Goal: Communication & Community: Share content

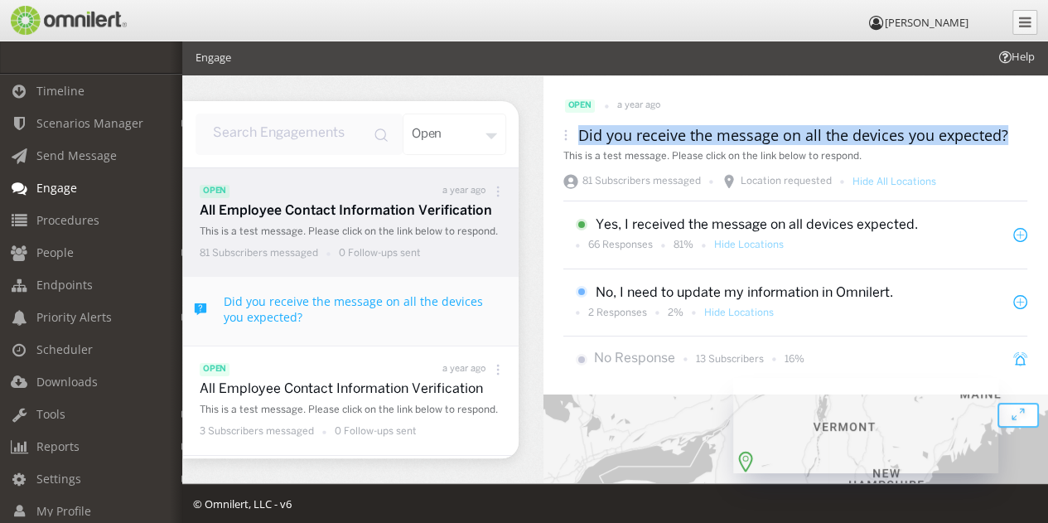
drag, startPoint x: 1002, startPoint y: 135, endPoint x: 577, endPoint y: 140, distance: 425.2
click at [577, 140] on div "Did you receive the message on all the devices you expected?" at bounding box center [786, 135] width 445 height 20
copy h3 "Did you receive the message on all the devices you expected?"
click at [85, 153] on span "Send Message" at bounding box center [76, 156] width 80 height 16
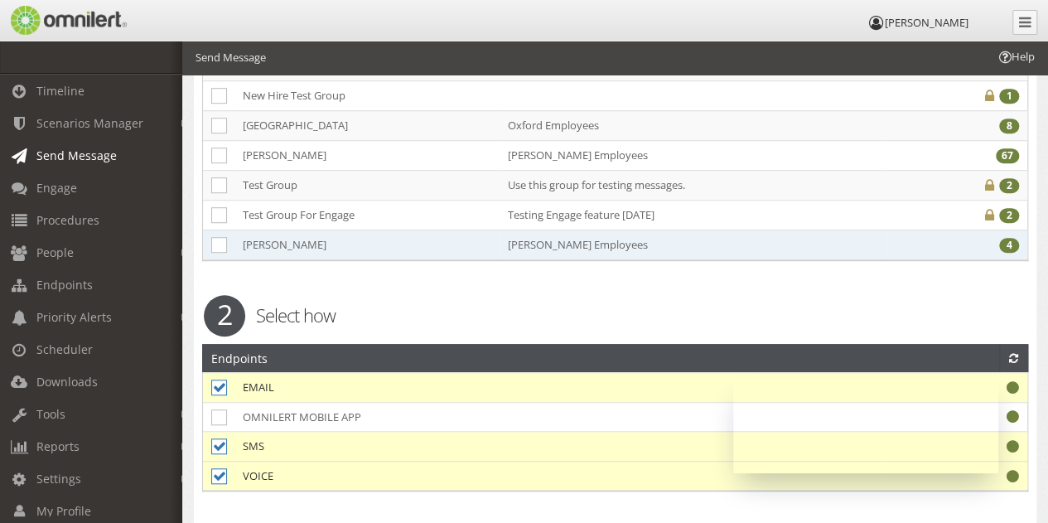
scroll to position [520, 0]
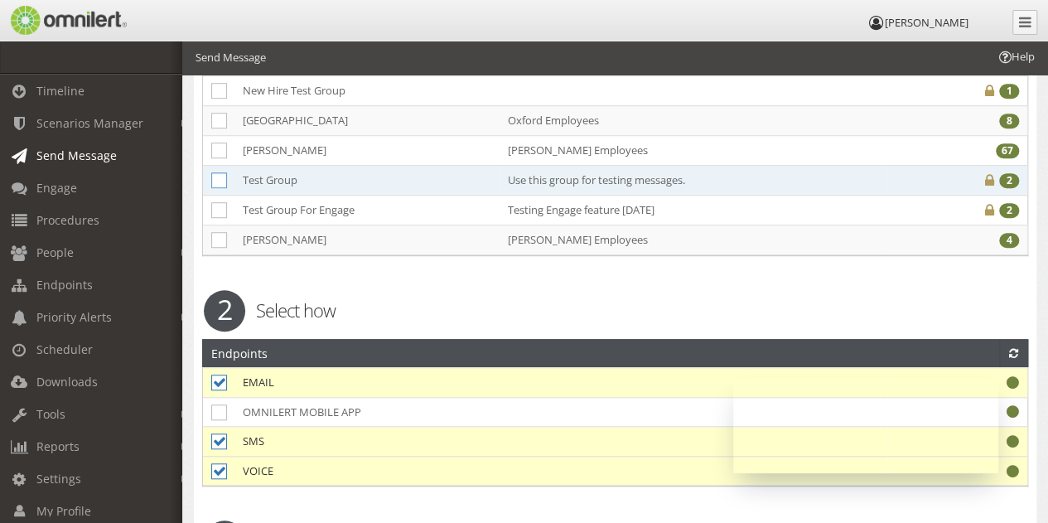
click at [221, 175] on icon at bounding box center [219, 180] width 16 height 16
checkbox input "true"
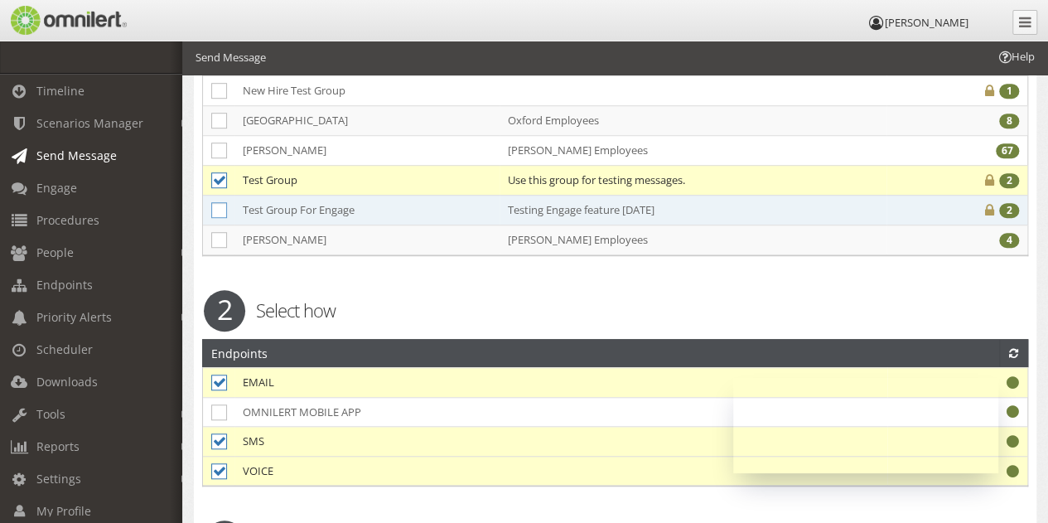
click at [217, 202] on icon at bounding box center [219, 210] width 16 height 16
checkbox input "true"
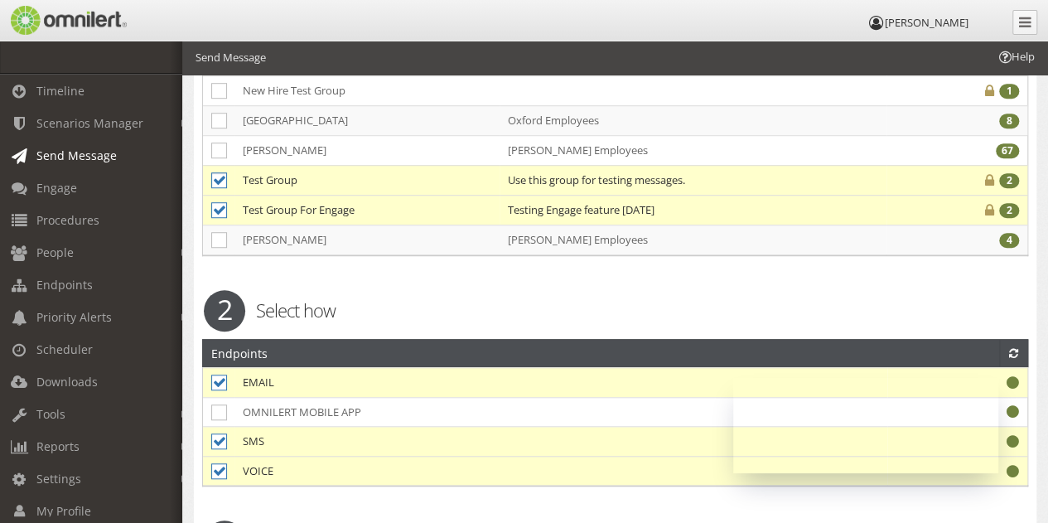
click at [215, 173] on icon at bounding box center [219, 180] width 16 height 16
checkbox input "false"
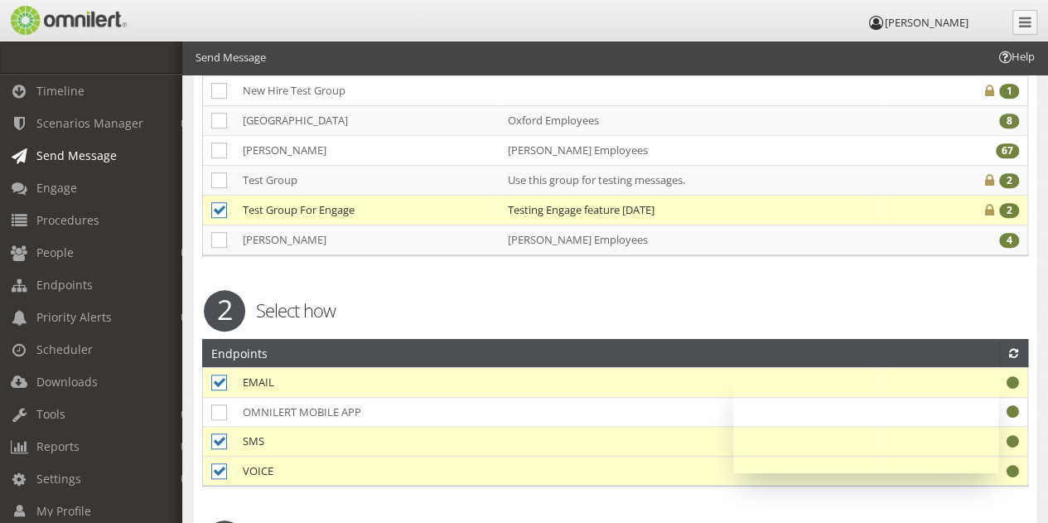
click at [1011, 203] on div "2" at bounding box center [1009, 210] width 20 height 15
click at [991, 205] on icon at bounding box center [989, 210] width 9 height 11
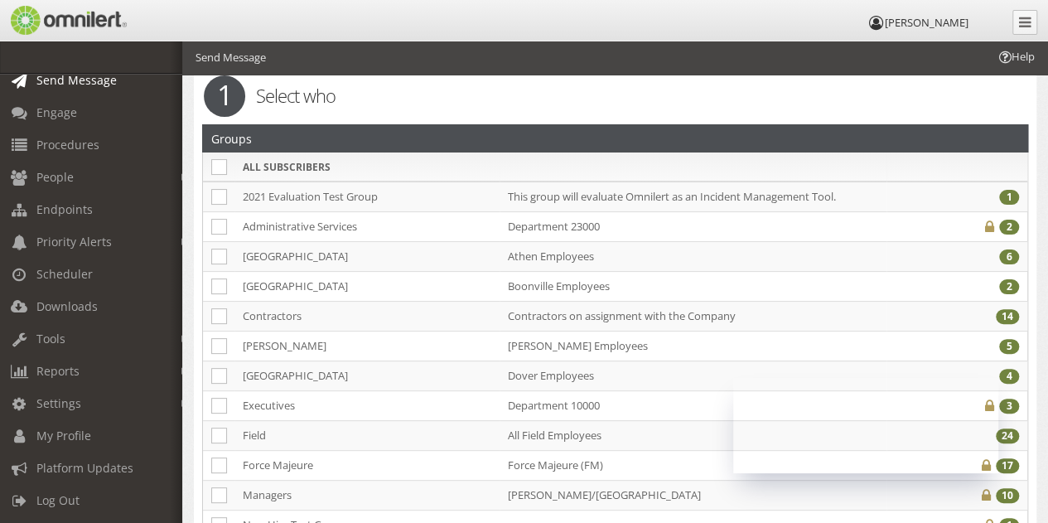
scroll to position [0, 0]
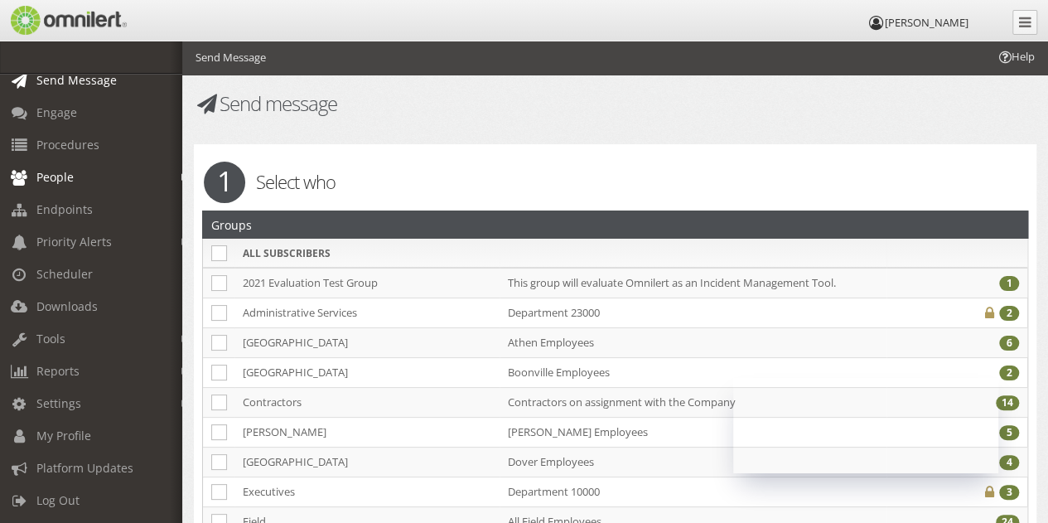
click at [79, 167] on link "People" at bounding box center [98, 177] width 197 height 32
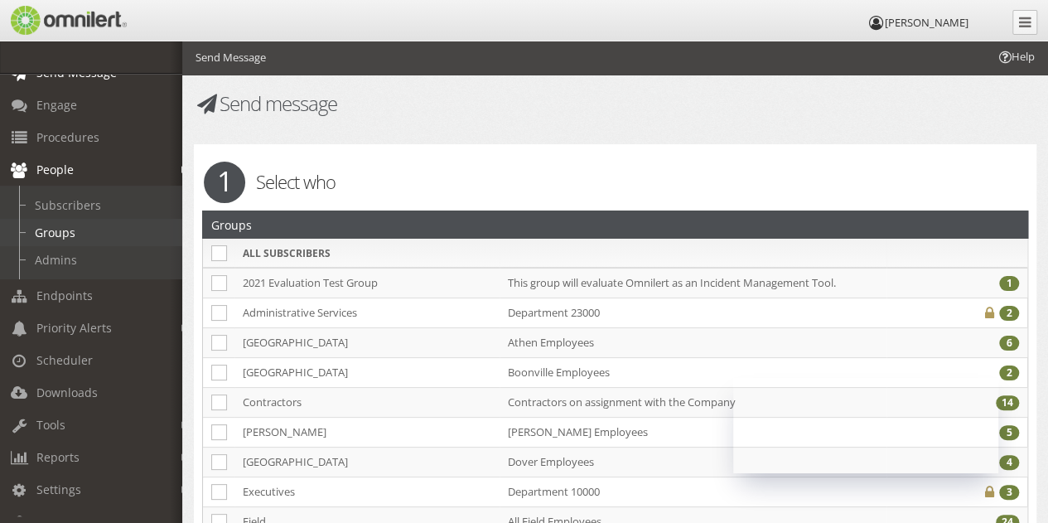
click at [55, 222] on link "Groups" at bounding box center [98, 232] width 197 height 27
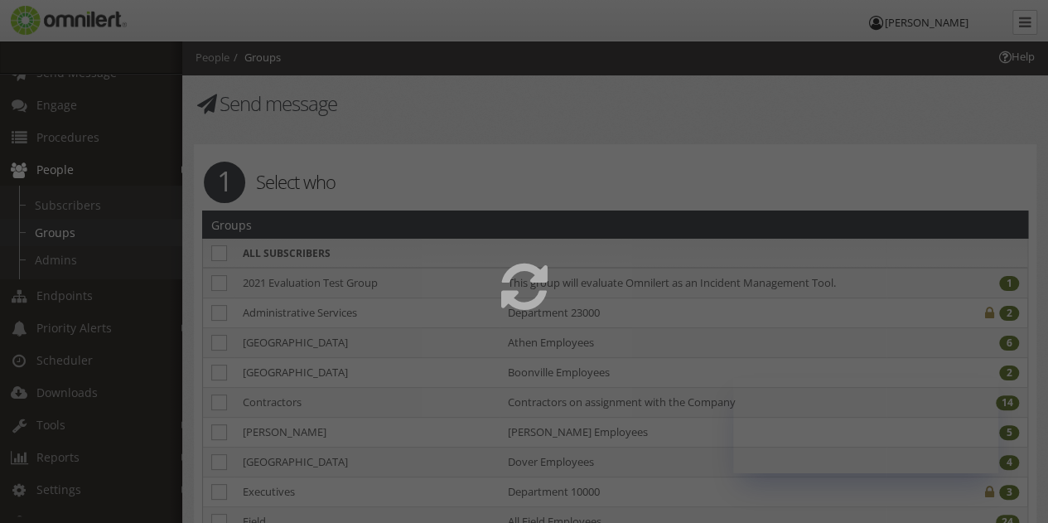
select select
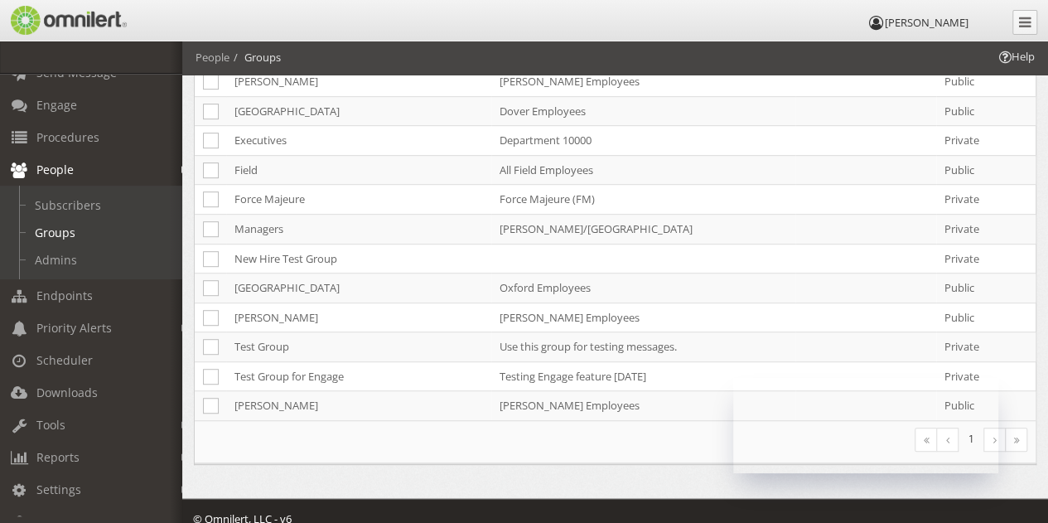
scroll to position [380, 0]
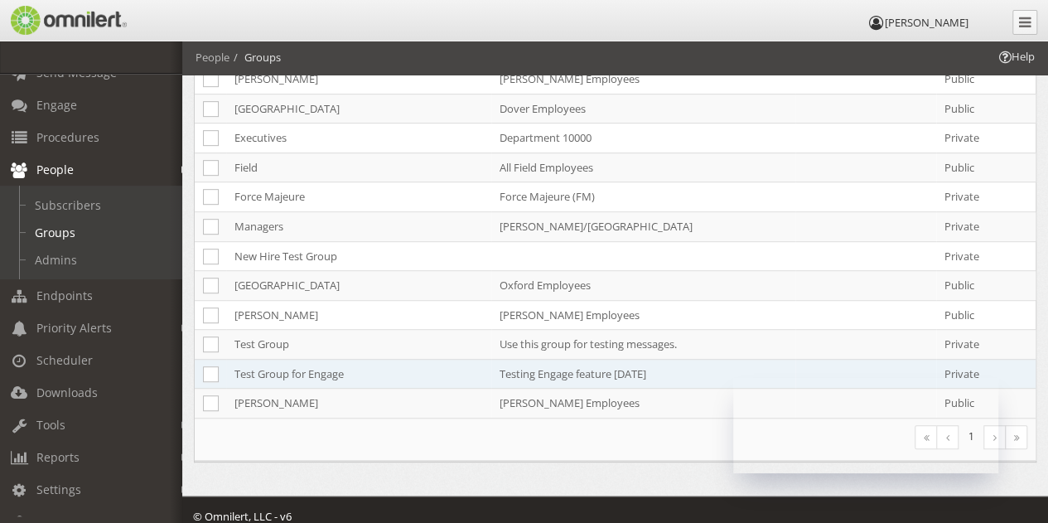
click at [309, 363] on td "Test Group for Engage" at bounding box center [358, 374] width 265 height 30
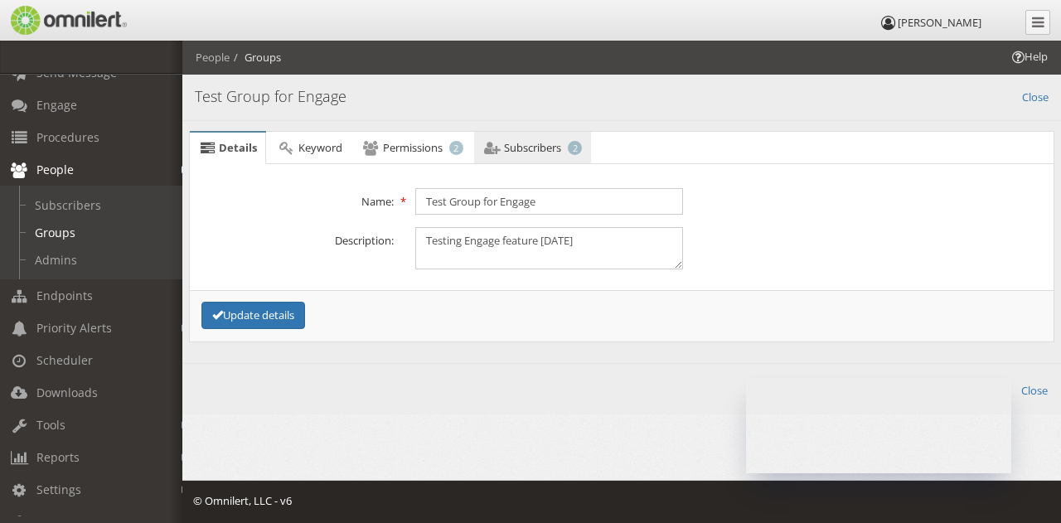
click at [520, 150] on span "Subscribers" at bounding box center [532, 147] width 57 height 15
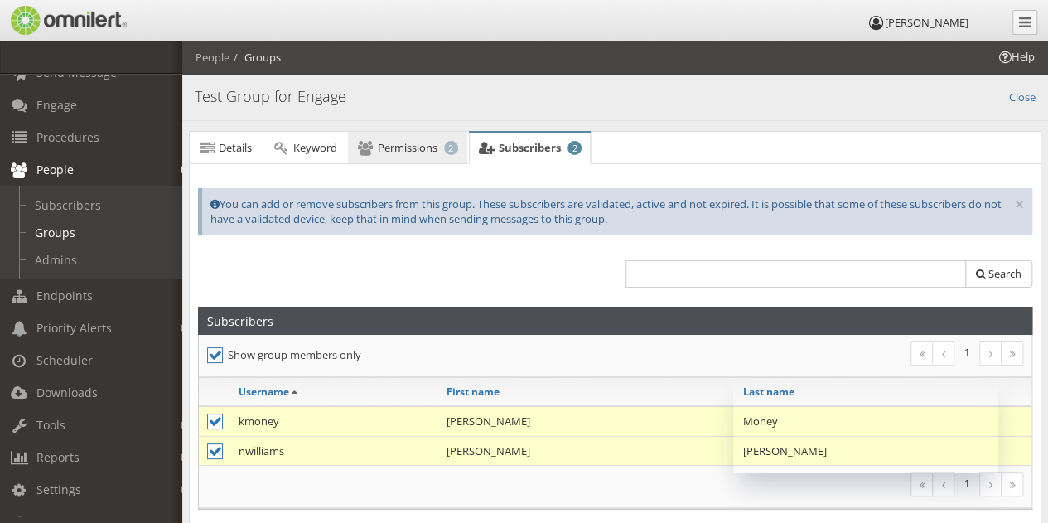
click at [416, 155] on link "Permissions 2" at bounding box center [407, 148] width 119 height 33
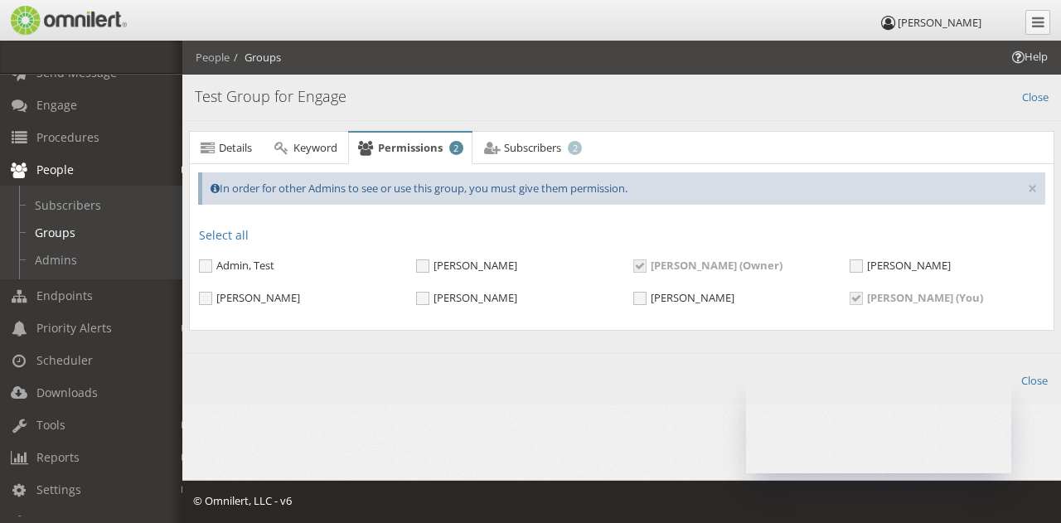
click at [409, 297] on div "[PERSON_NAME]" at bounding box center [513, 299] width 217 height 20
drag, startPoint x: 409, startPoint y: 298, endPoint x: 429, endPoint y: 296, distance: 20.0
click at [429, 296] on div "[PERSON_NAME]" at bounding box center [513, 299] width 217 height 20
click at [429, 296] on span "[PERSON_NAME]" at bounding box center [466, 297] width 101 height 15
click at [429, 296] on input "[PERSON_NAME]" at bounding box center [423, 300] width 15 height 15
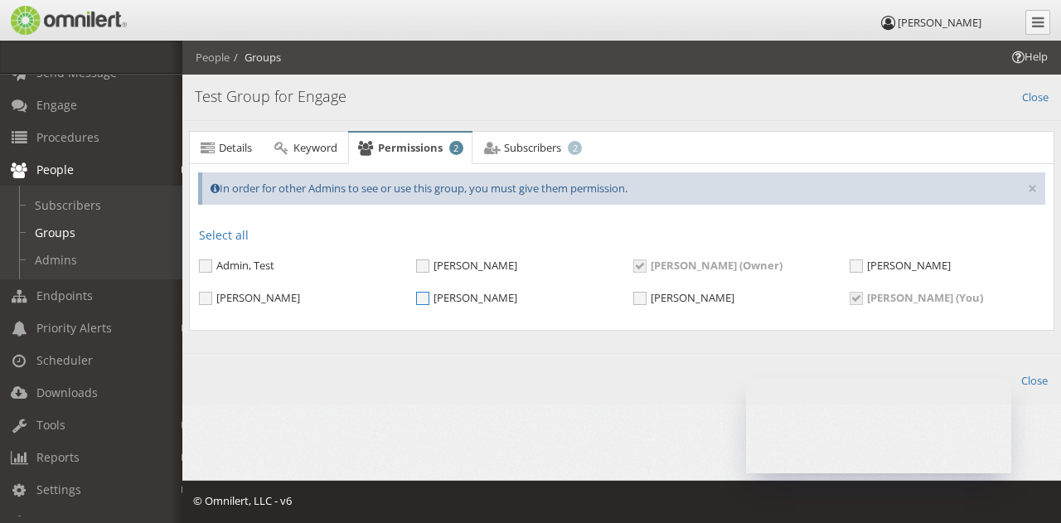
checkbox input "true"
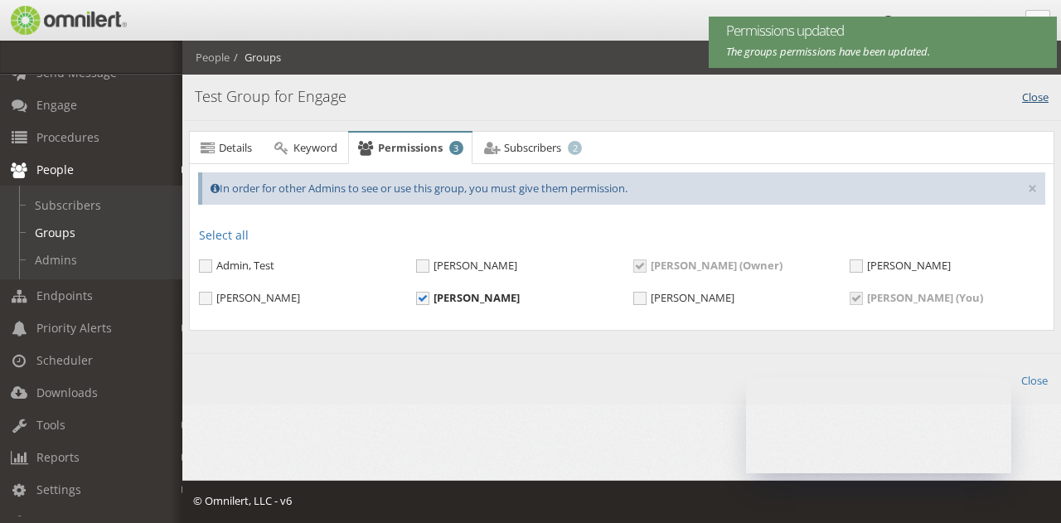
click at [1033, 91] on link "Close" at bounding box center [1035, 95] width 27 height 19
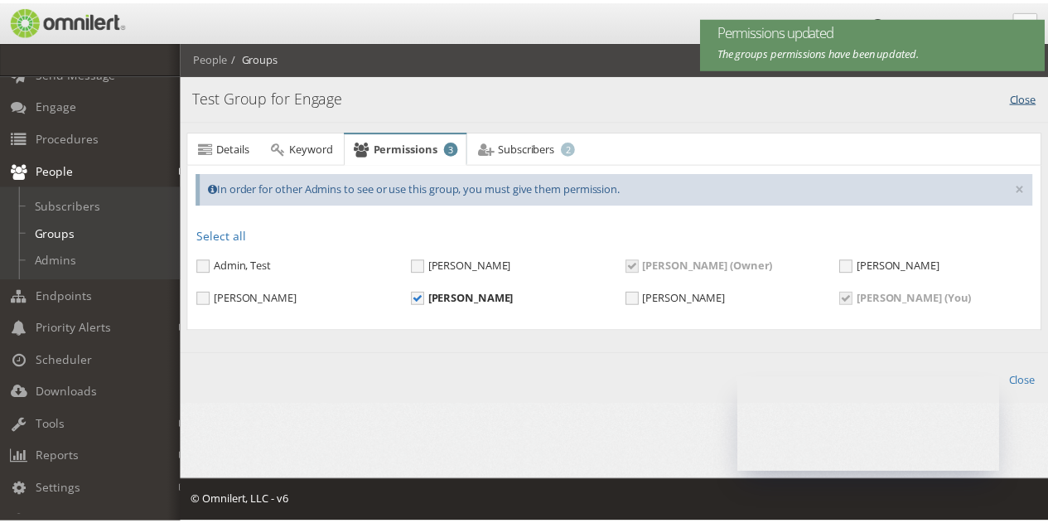
scroll to position [388, 0]
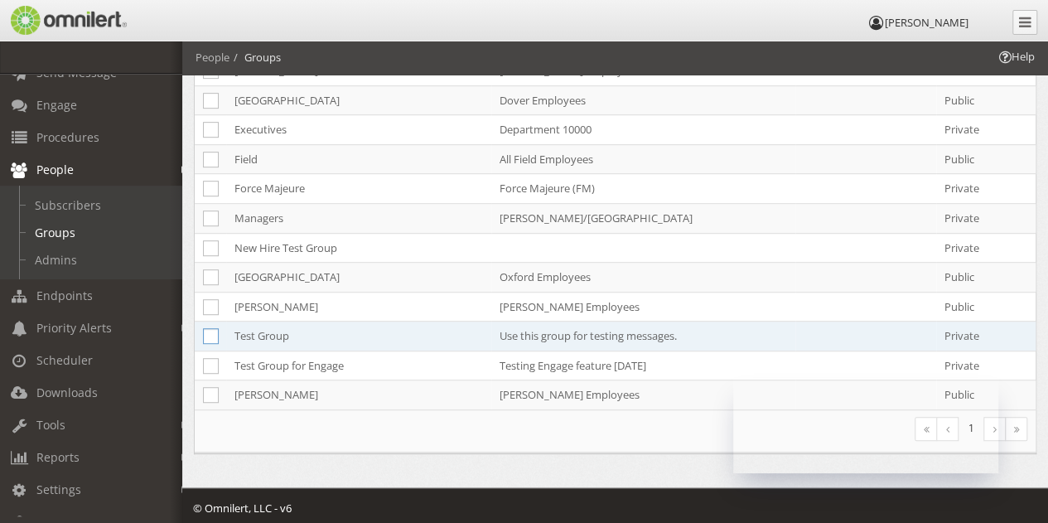
click at [210, 334] on icon at bounding box center [211, 336] width 16 height 16
checkbox input "true"
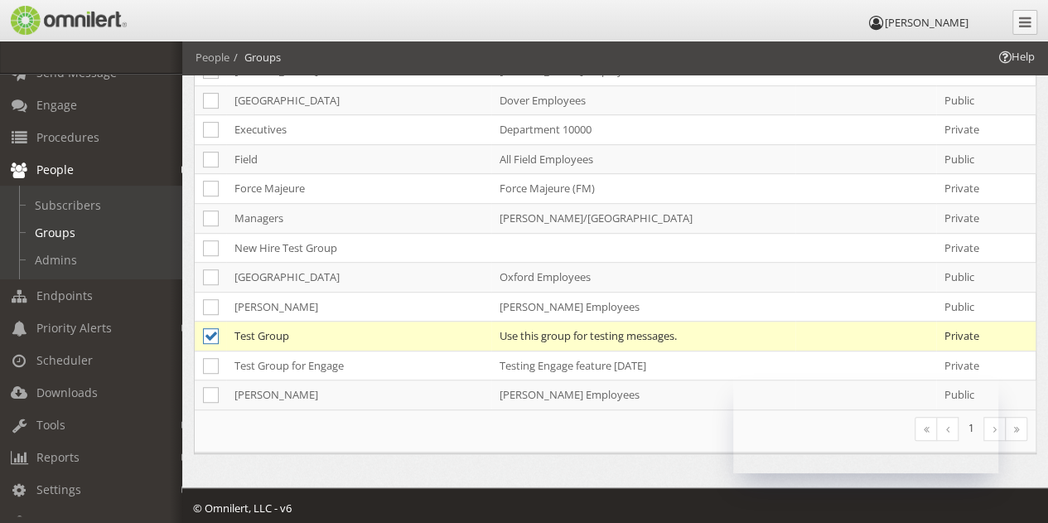
click at [273, 330] on td "Test Group" at bounding box center [358, 337] width 265 height 30
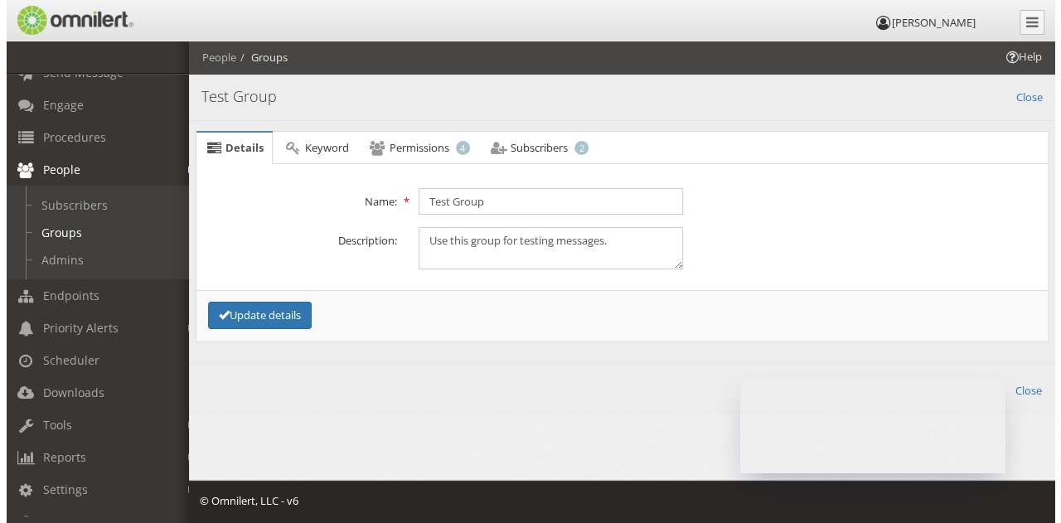
scroll to position [0, 0]
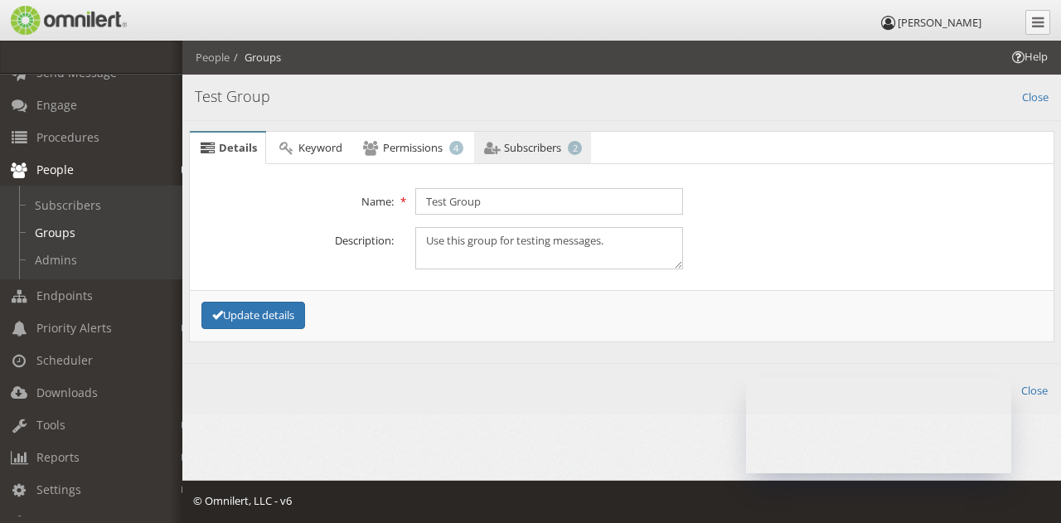
click at [510, 140] on span "Subscribers" at bounding box center [532, 147] width 57 height 15
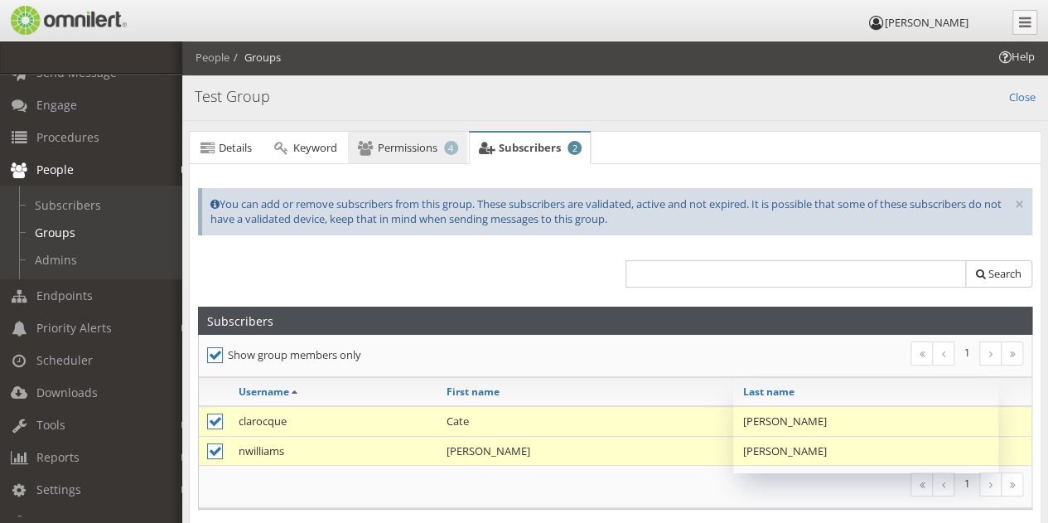
click at [403, 153] on span "Permissions" at bounding box center [408, 147] width 60 height 15
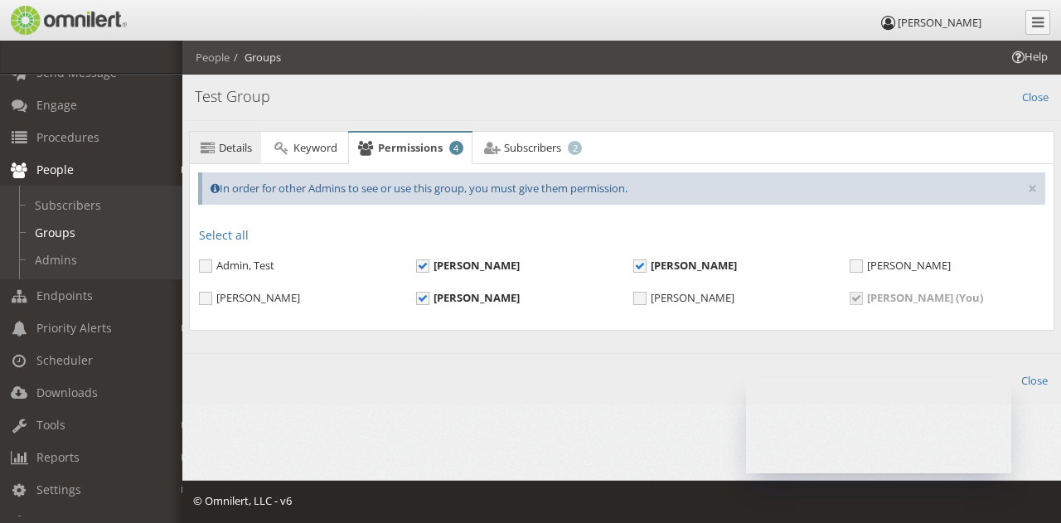
click at [232, 152] on span "Details" at bounding box center [235, 147] width 33 height 15
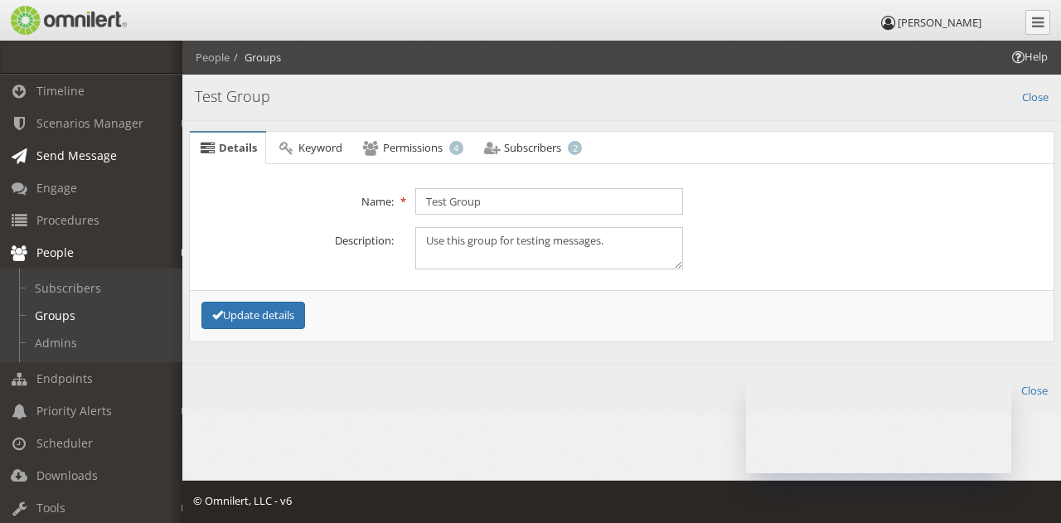
click at [62, 142] on link "Send Message" at bounding box center [98, 155] width 197 height 32
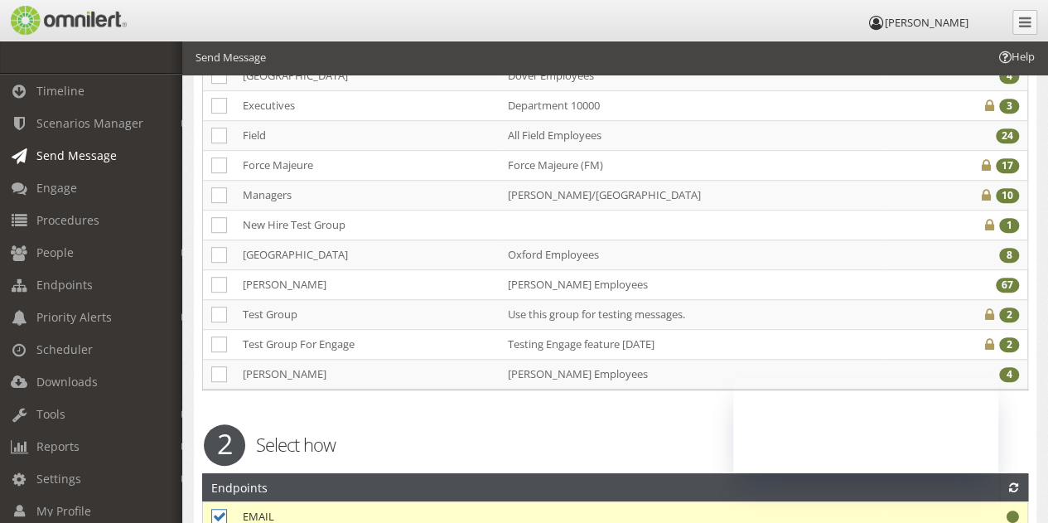
scroll to position [387, 0]
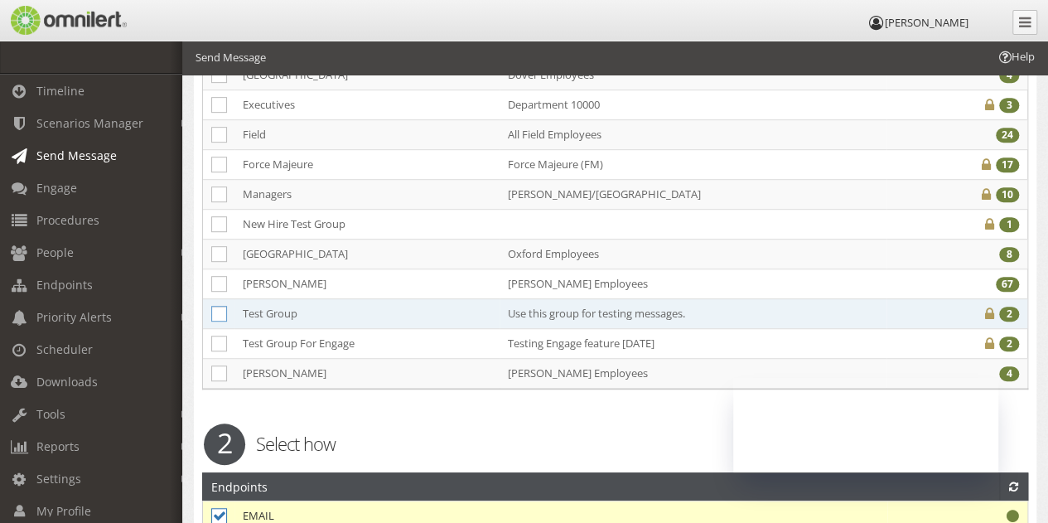
click at [217, 306] on icon at bounding box center [219, 314] width 16 height 16
checkbox input "true"
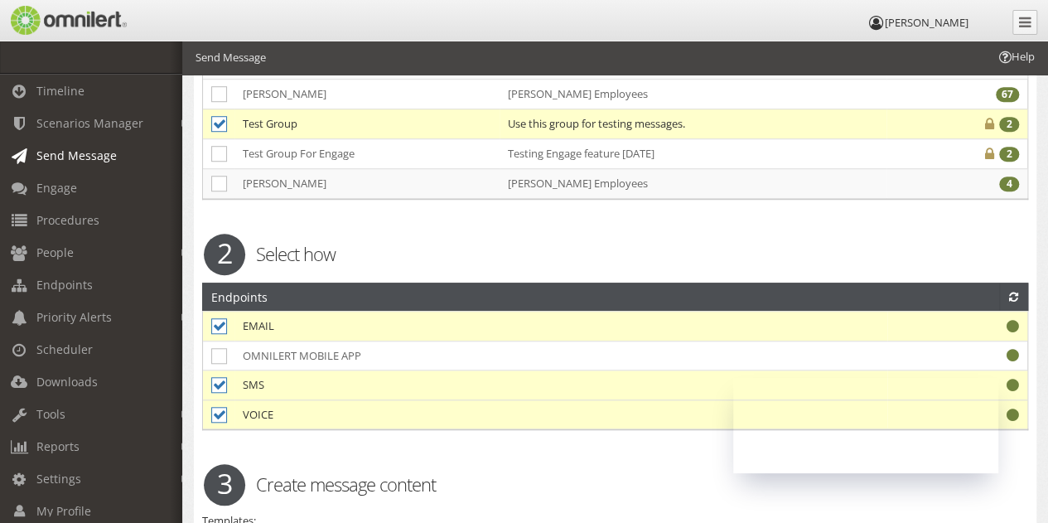
scroll to position [578, 0]
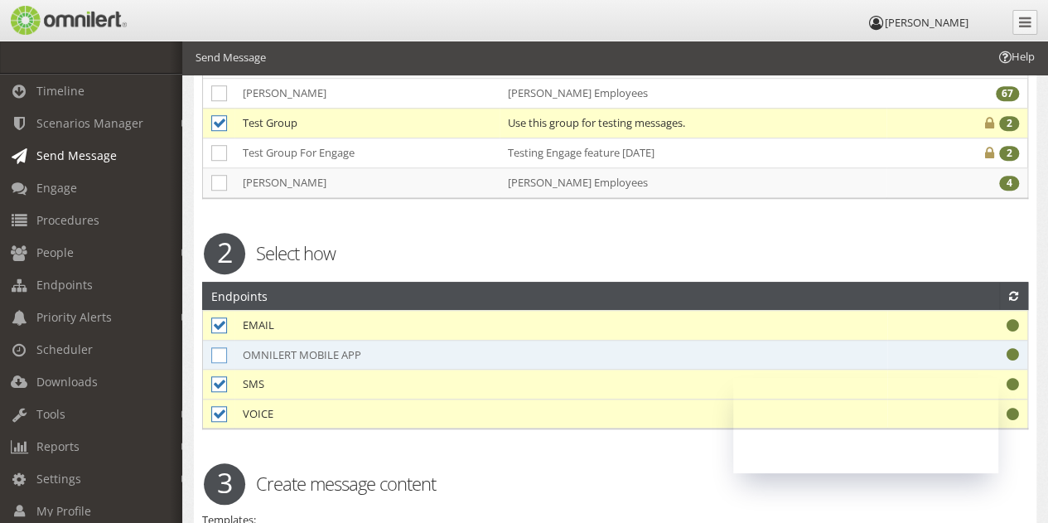
click at [220, 347] on icon at bounding box center [219, 355] width 16 height 16
checkbox input "true"
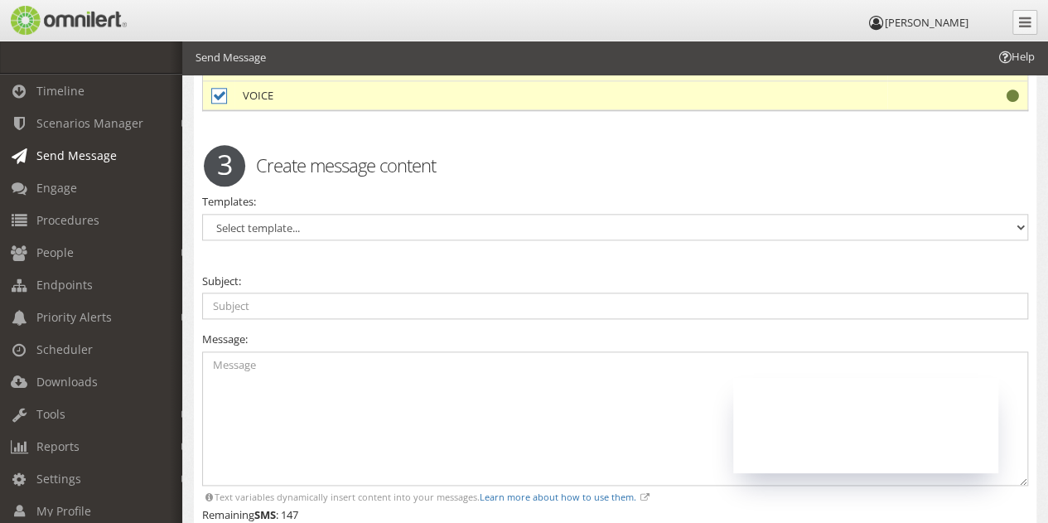
scroll to position [914, 0]
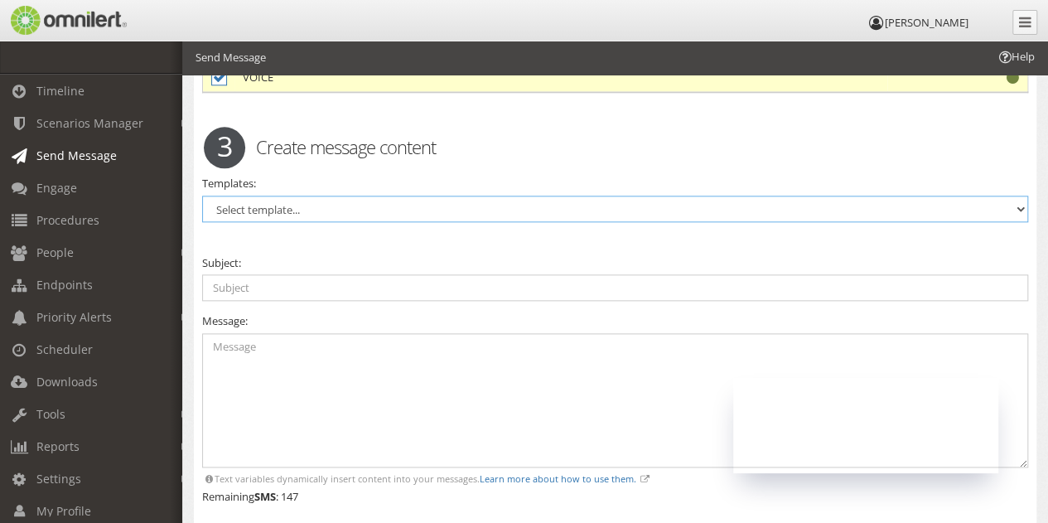
click at [305, 196] on select "Select template... Access Control Not Working Properly Active Shooter All Clear…" at bounding box center [615, 209] width 826 height 27
select select "97687"
click at [202, 196] on select "Select template... Access Control Not Working Properly Active Shooter All Clear…" at bounding box center [615, 209] width 826 height 27
type input "All Employee Contact Information Verification"
type textarea "This is a test message. Please click on the link below to respond."
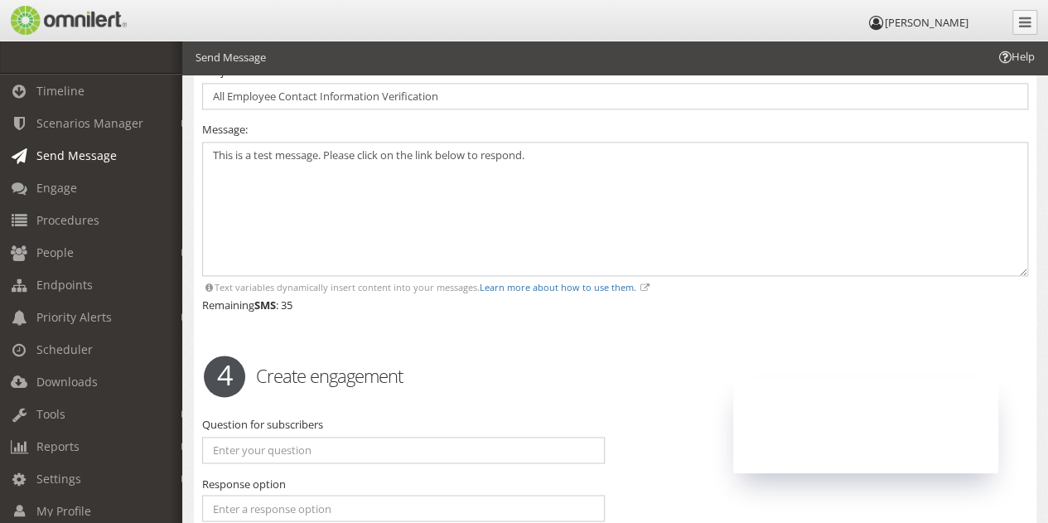
scroll to position [1106, 0]
click at [302, 436] on input "text" at bounding box center [403, 449] width 403 height 27
paste input "Did you receive the message on all the devices you expected?"
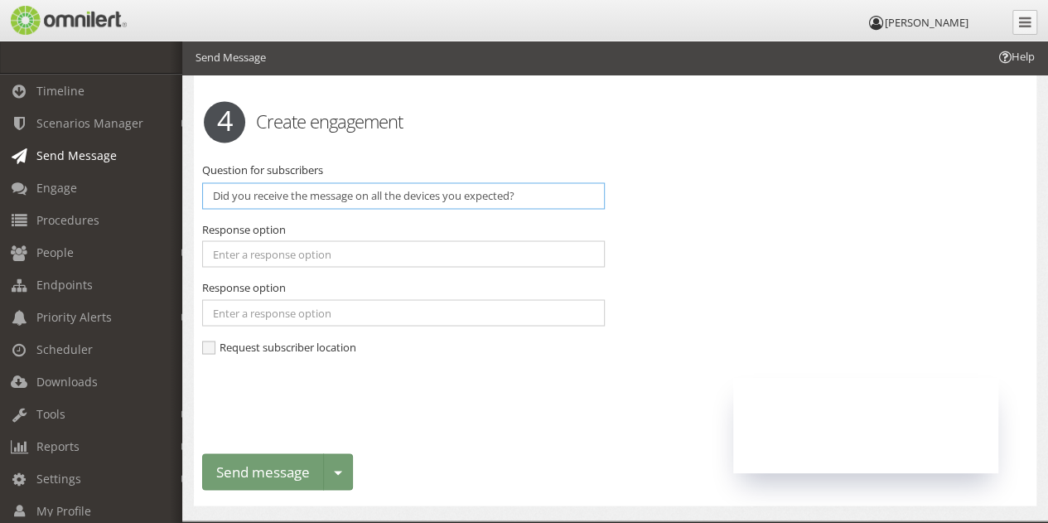
scroll to position [1387, 0]
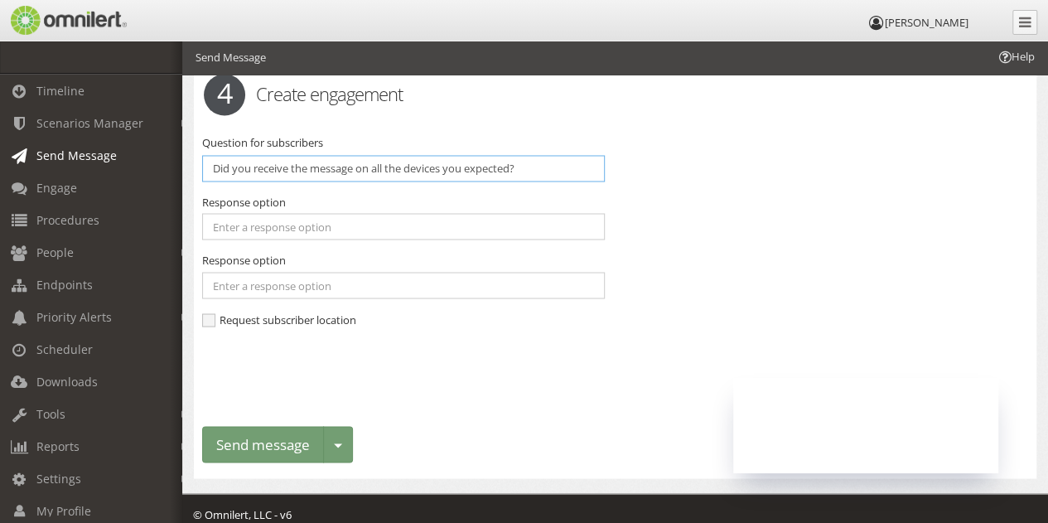
type input "Did you receive the message on all the devices you expected?"
click at [311, 218] on input "text" at bounding box center [403, 226] width 403 height 27
type input "Yes"
click at [296, 272] on input "text" at bounding box center [403, 285] width 403 height 27
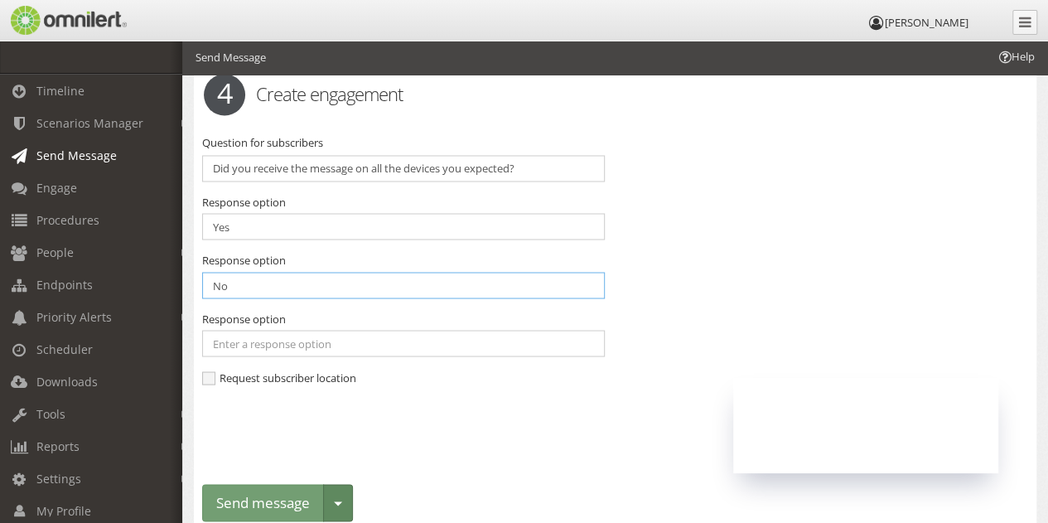
type input "No"
click at [341, 484] on button "Toggle dropdown" at bounding box center [338, 502] width 30 height 37
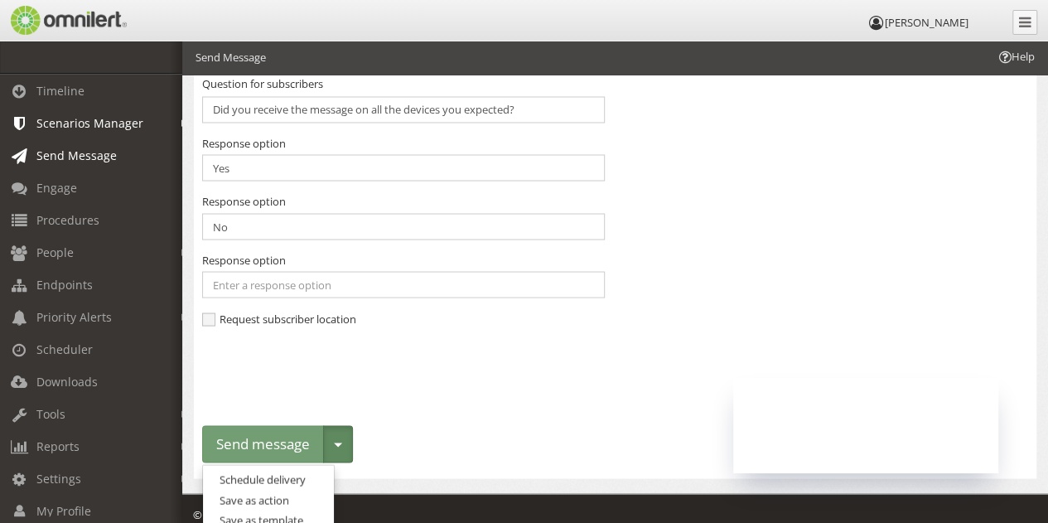
click at [101, 134] on link "Scenarios Manager" at bounding box center [98, 123] width 197 height 32
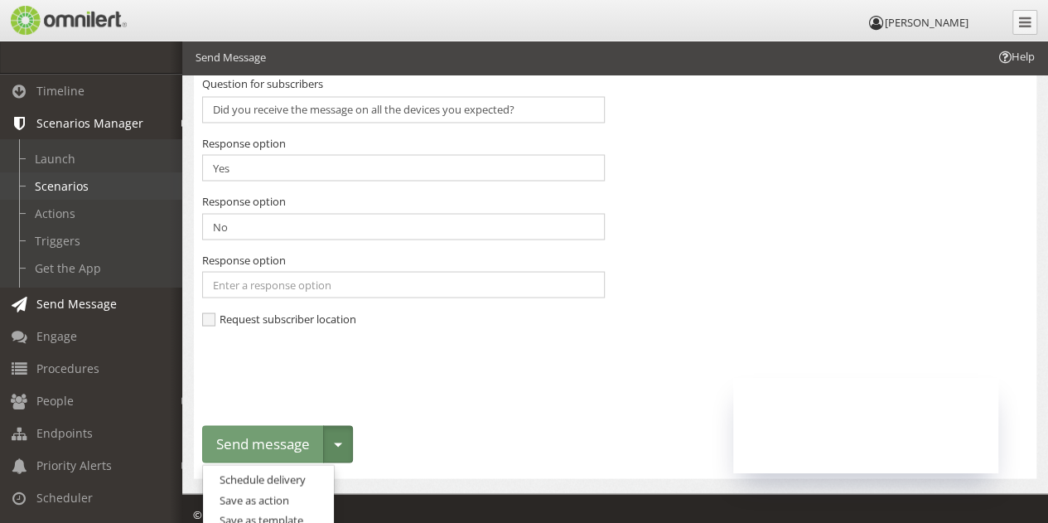
click at [63, 177] on link "Scenarios" at bounding box center [98, 185] width 197 height 27
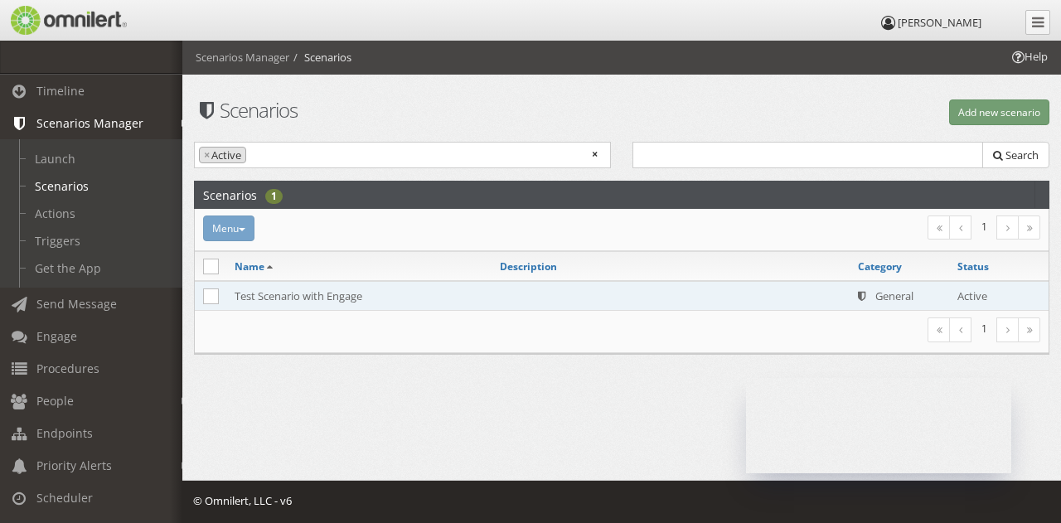
click at [356, 295] on td "Test Scenario with Engage" at bounding box center [358, 296] width 265 height 30
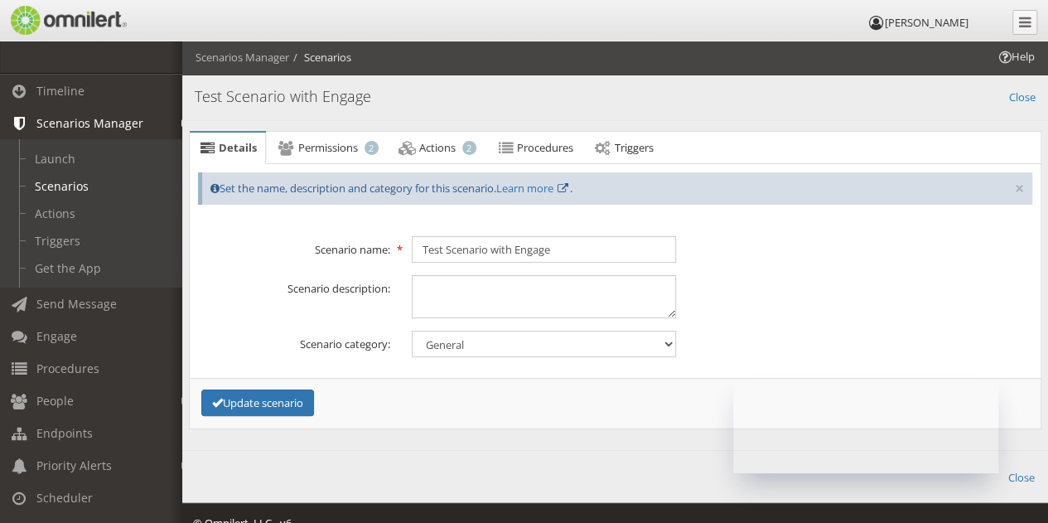
scroll to position [18, 0]
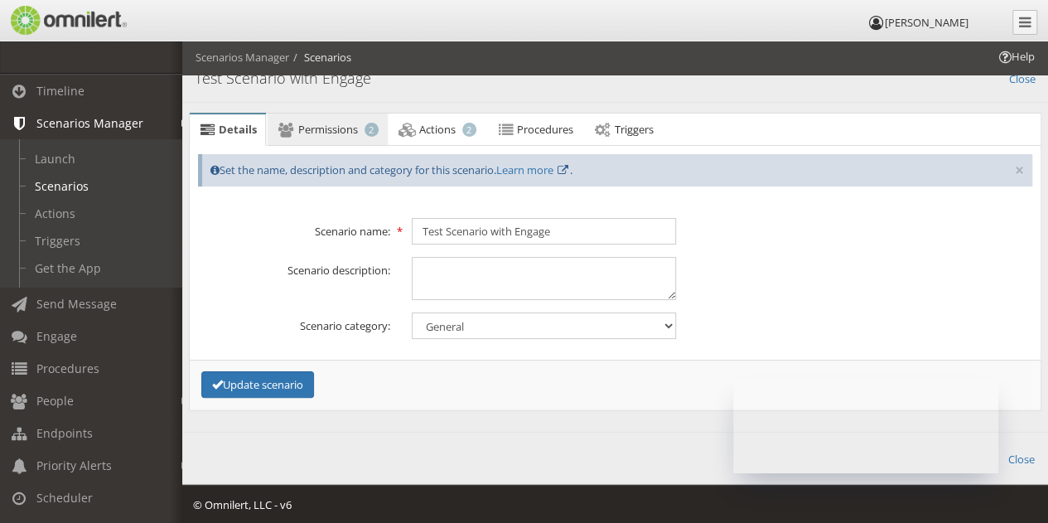
click at [335, 133] on span "Permissions" at bounding box center [328, 129] width 60 height 15
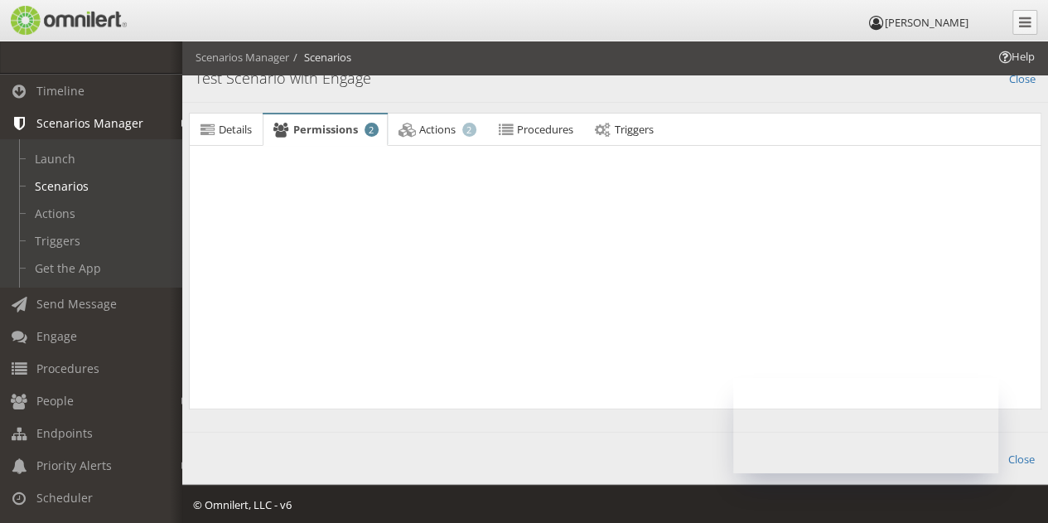
scroll to position [0, 0]
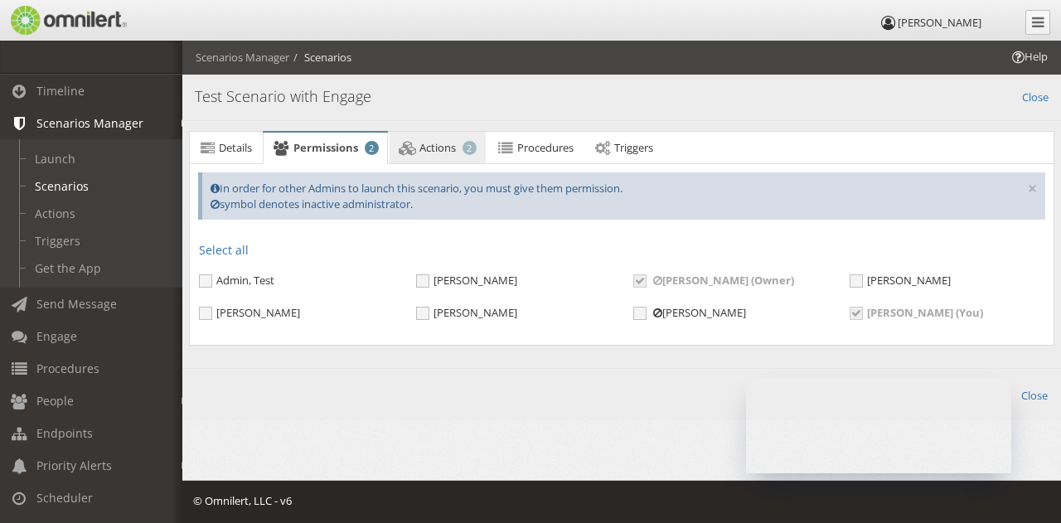
click at [415, 143] on icon at bounding box center [408, 148] width 18 height 11
